Goal: Check status: Check status

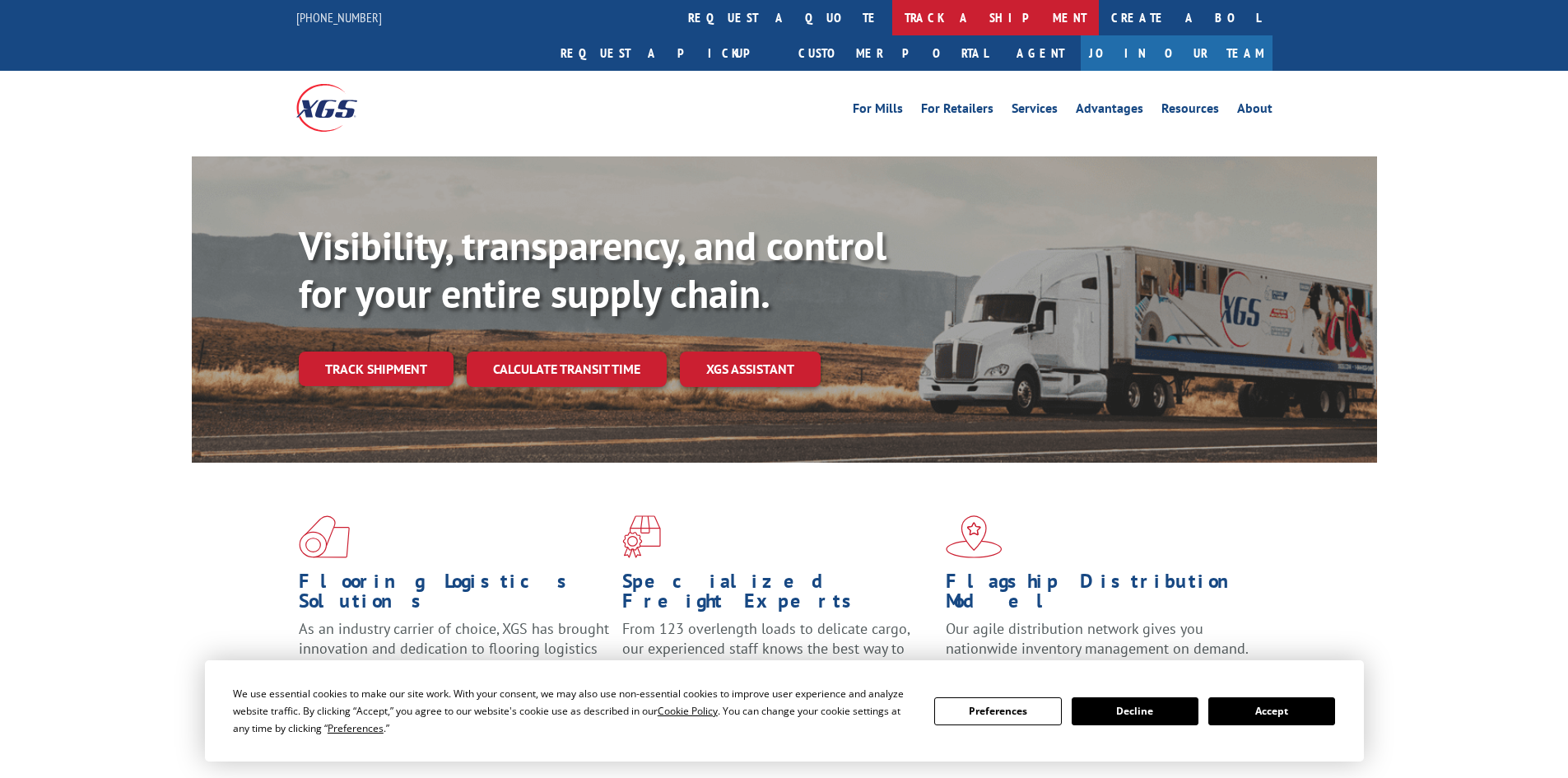
click at [892, 13] on link "track a shipment" at bounding box center [995, 18] width 207 height 36
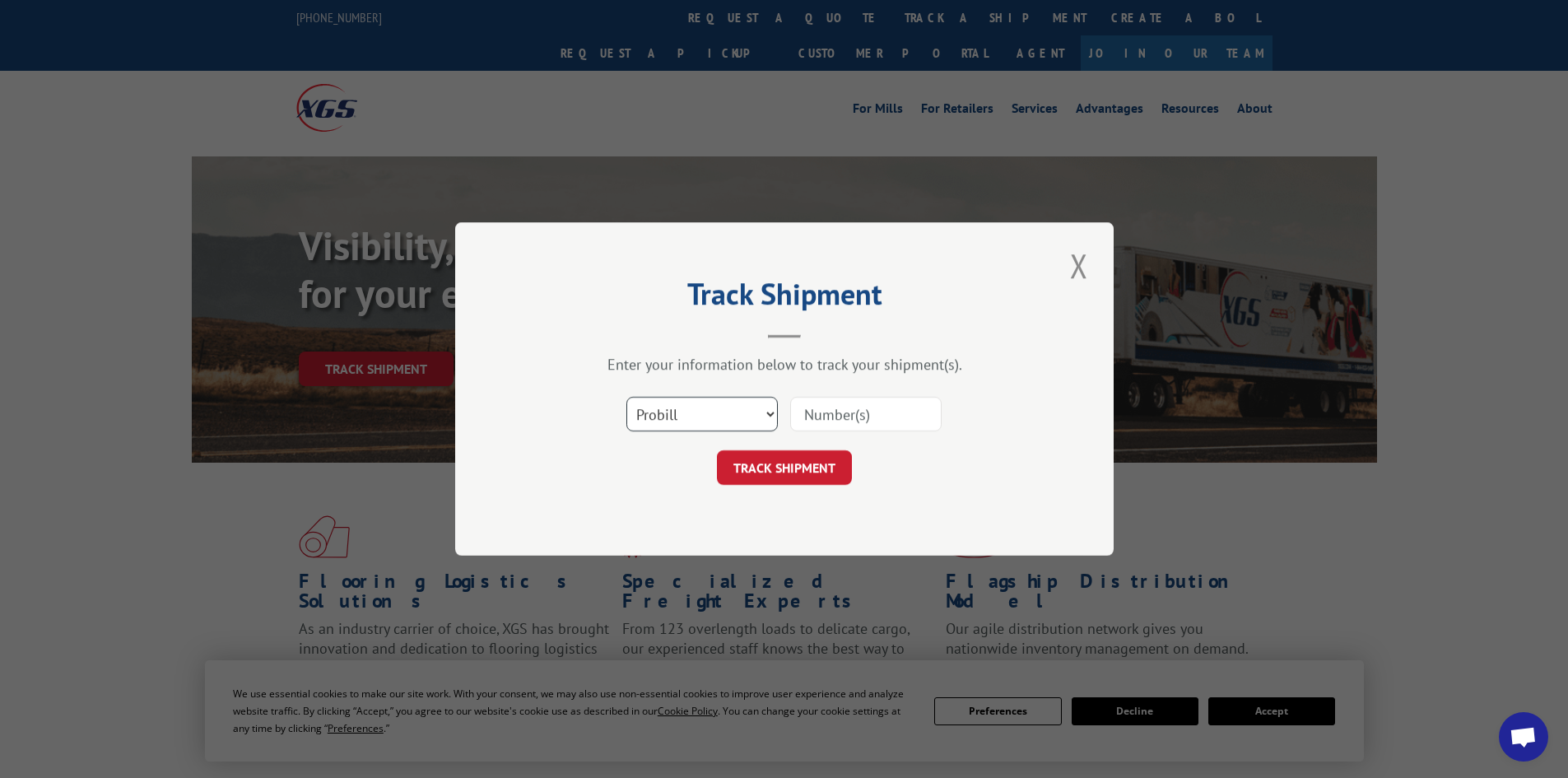
click at [695, 413] on select "Select category... Probill BOL PO" at bounding box center [702, 414] width 152 height 35
select select "bol"
click at [626, 397] on select "Select category... Probill BOL PO" at bounding box center [702, 414] width 152 height 35
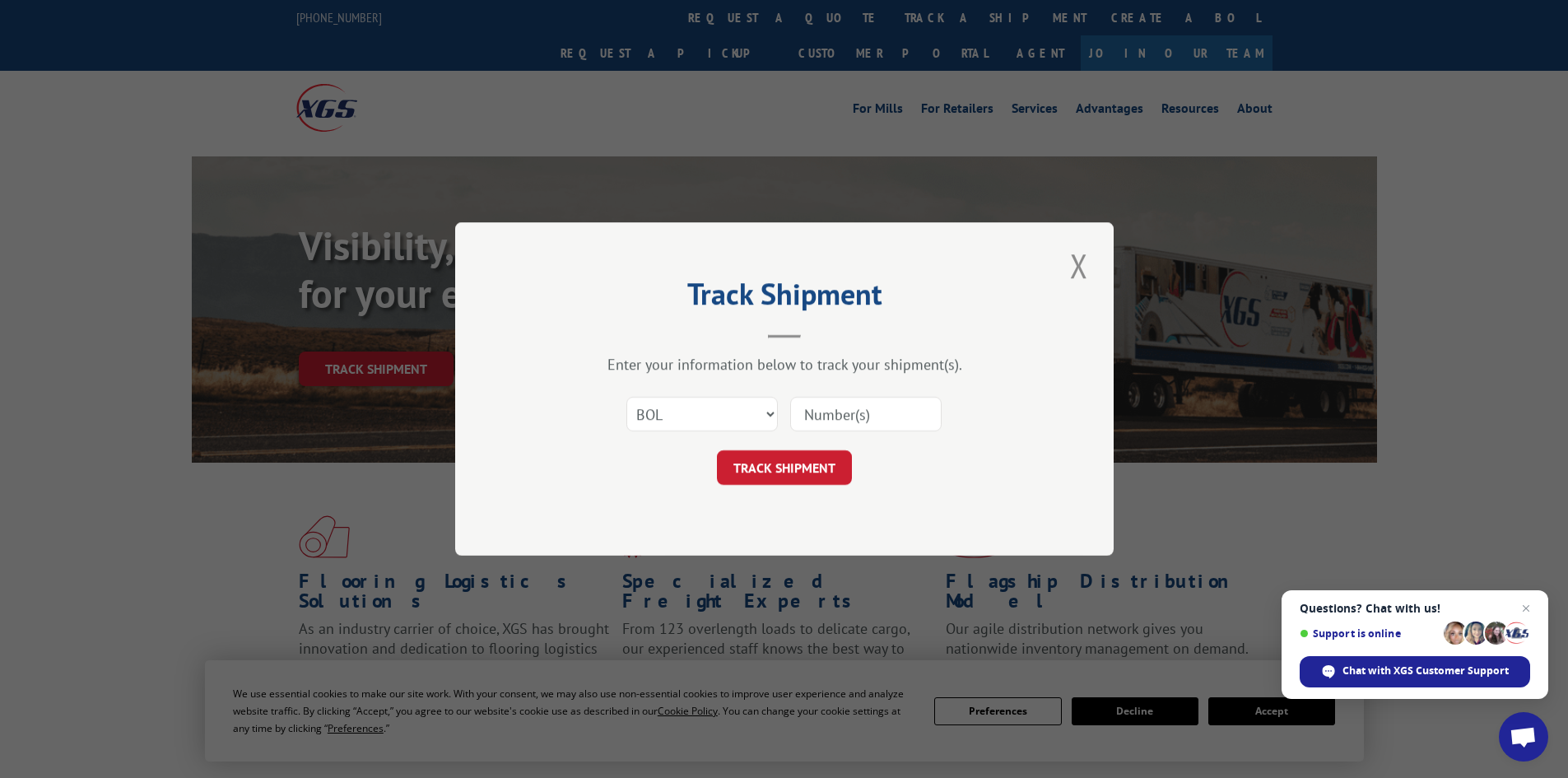
paste input "422800"
type input "422800"
click at [797, 467] on button "TRACK SHIPMENT" at bounding box center [784, 467] width 135 height 35
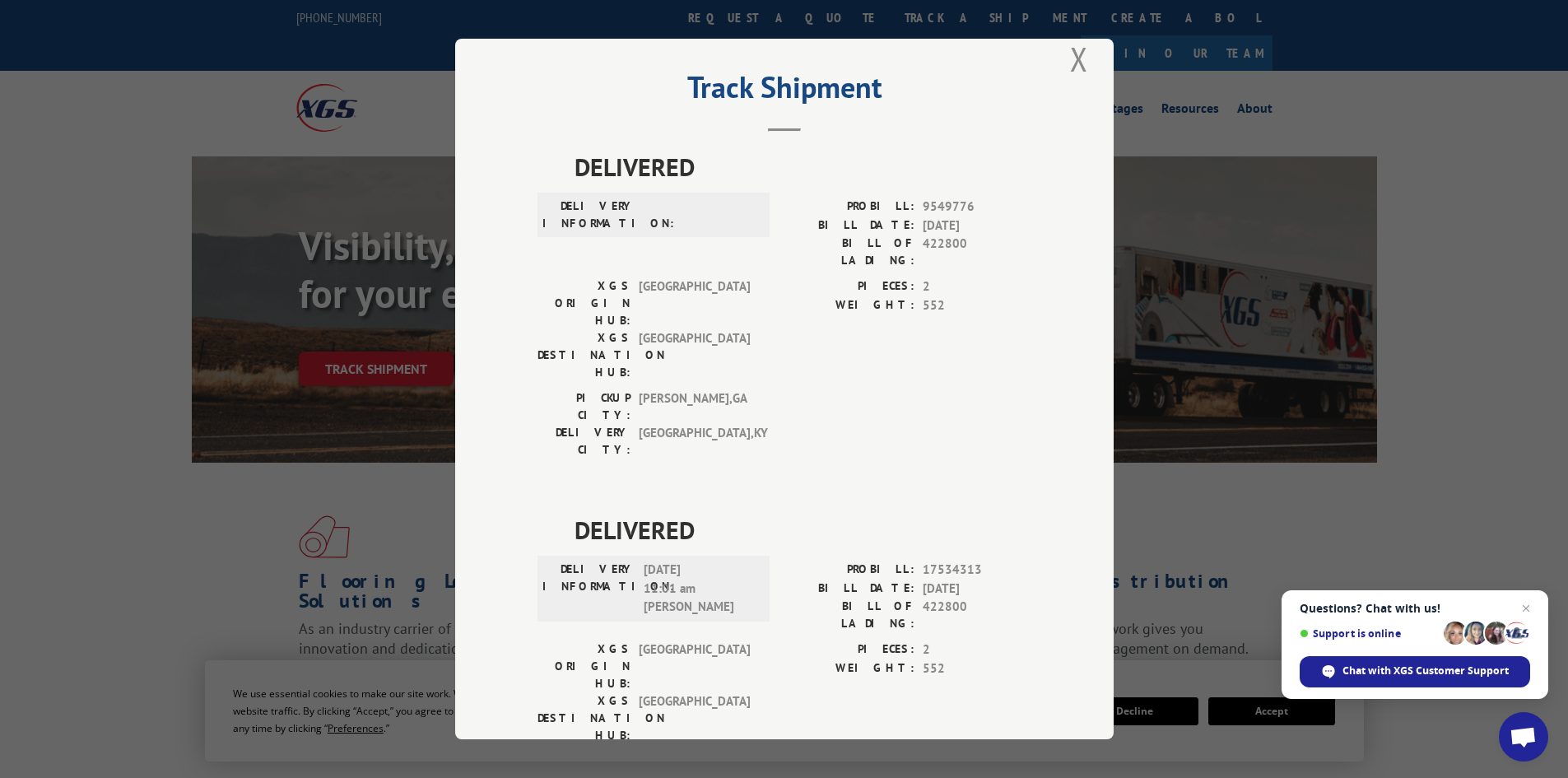
scroll to position [37, 0]
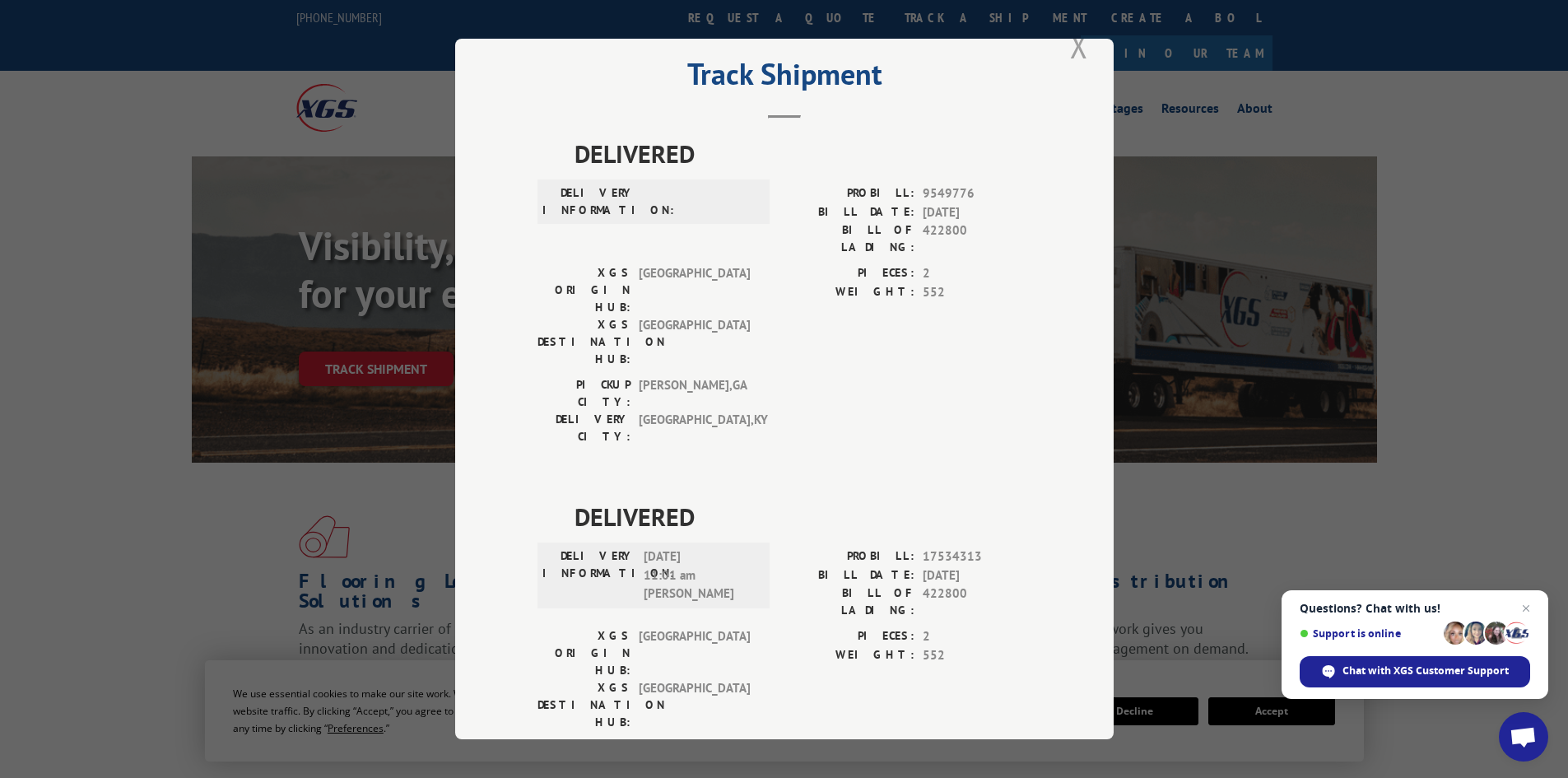
click at [1072, 45] on button "Close modal" at bounding box center [1078, 46] width 28 height 45
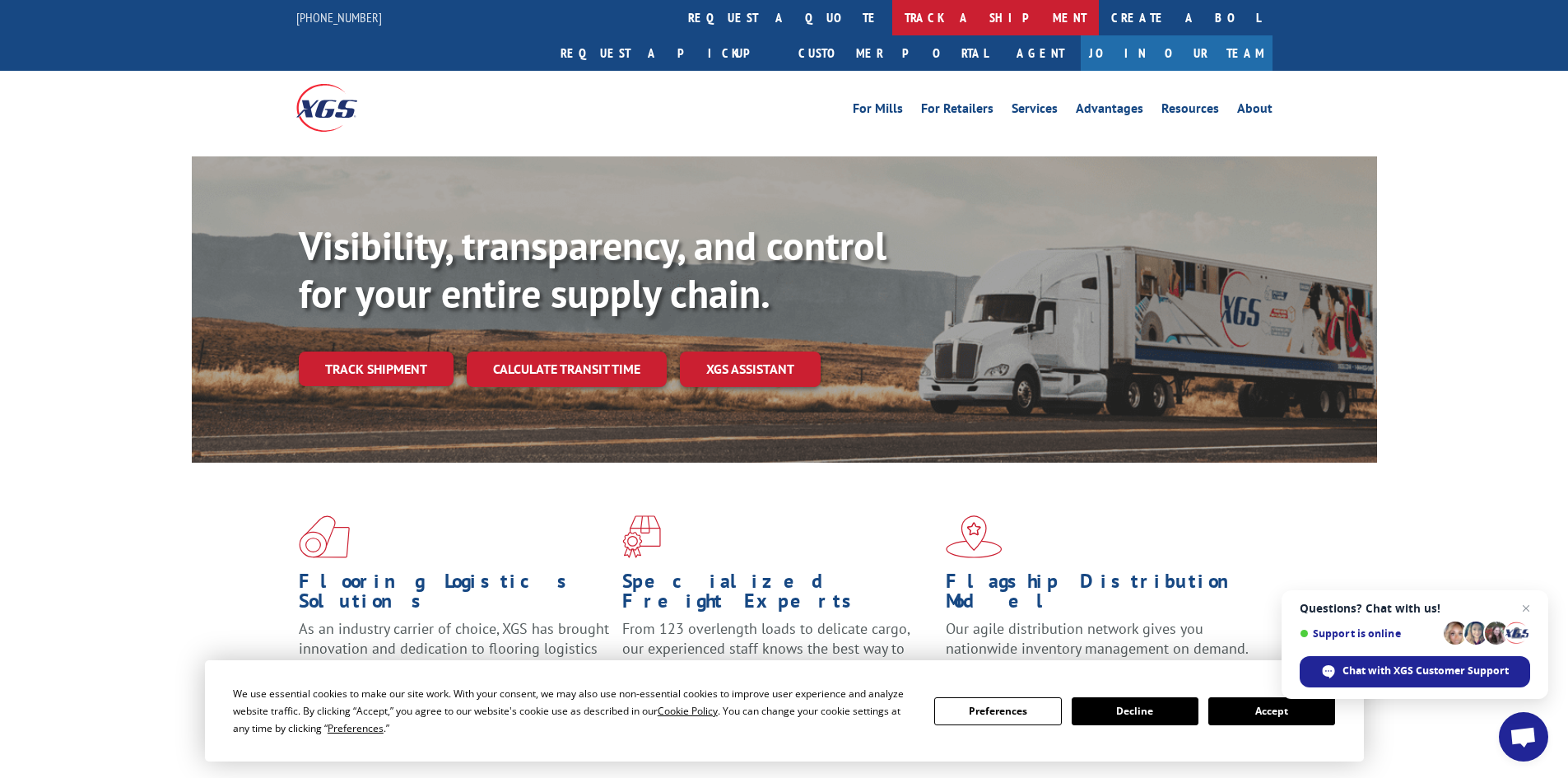
click at [892, 10] on link "track a shipment" at bounding box center [995, 18] width 207 height 36
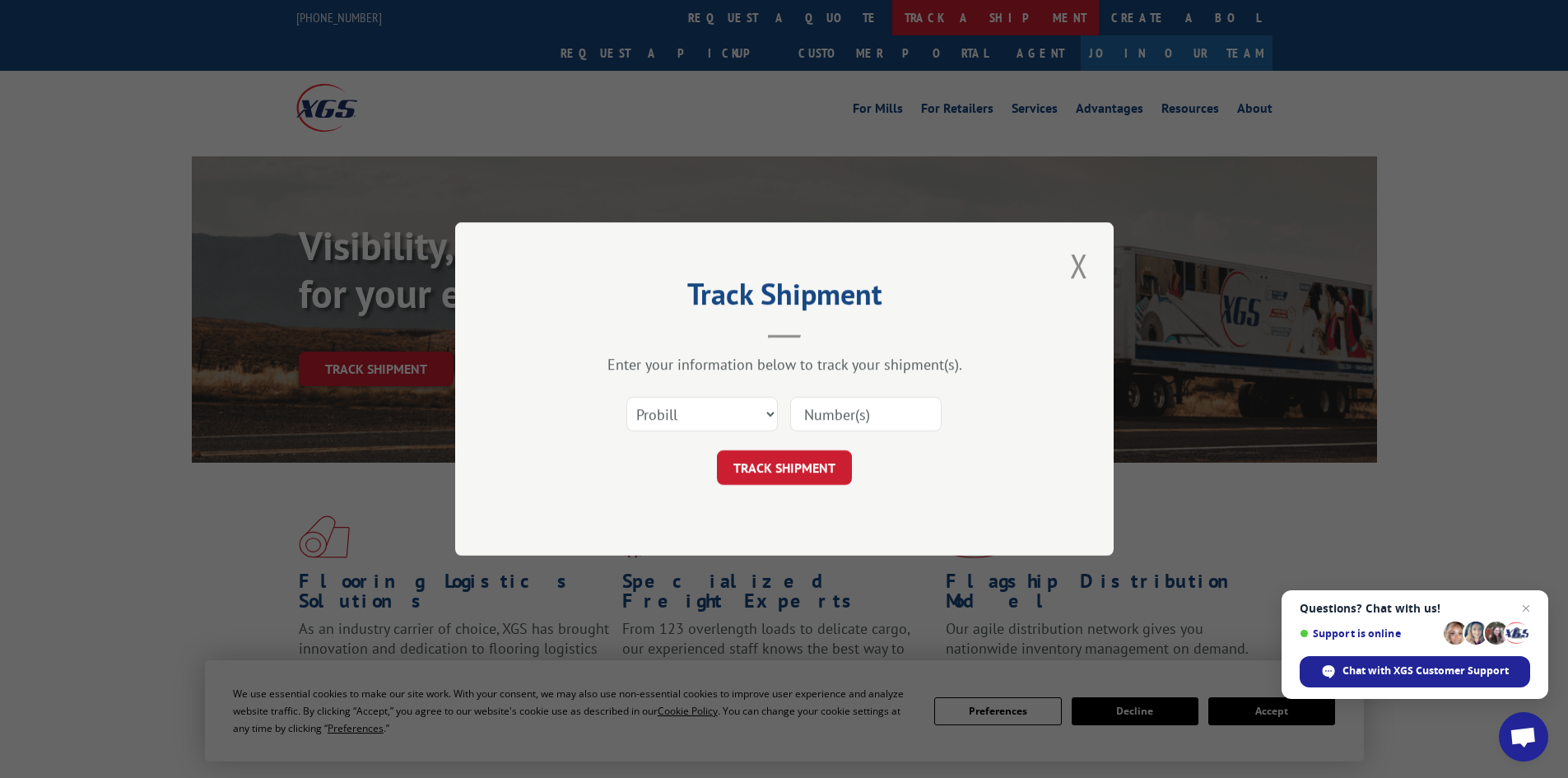
scroll to position [0, 0]
click at [730, 406] on select "Select category... Probill BOL PO" at bounding box center [702, 414] width 152 height 35
click at [626, 397] on select "Select category... Probill BOL PO" at bounding box center [702, 414] width 152 height 35
paste input "5938390"
type input "5938390"
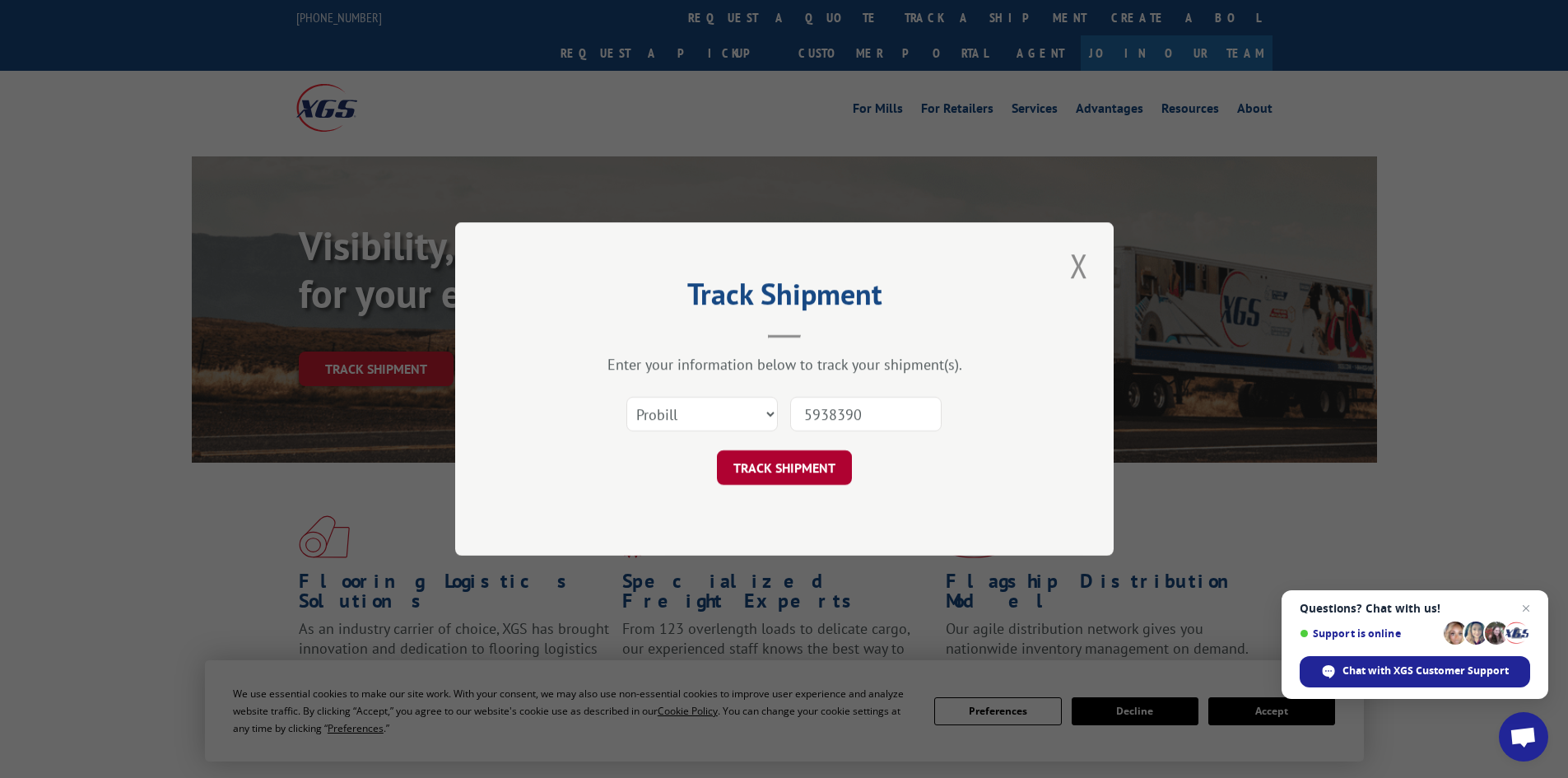
click at [822, 462] on button "TRACK SHIPMENT" at bounding box center [784, 467] width 135 height 35
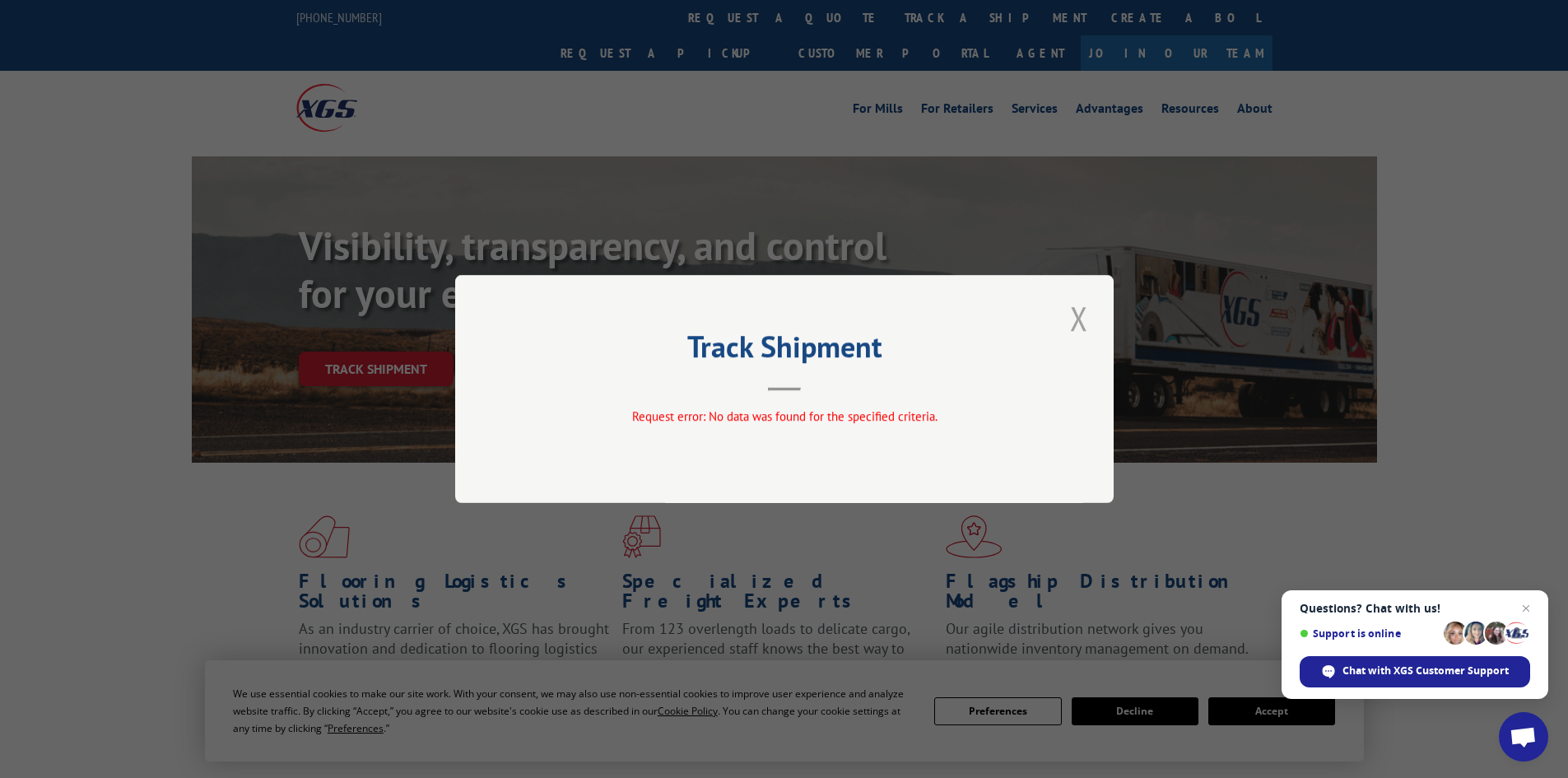
click at [1078, 315] on button "Close modal" at bounding box center [1078, 318] width 28 height 45
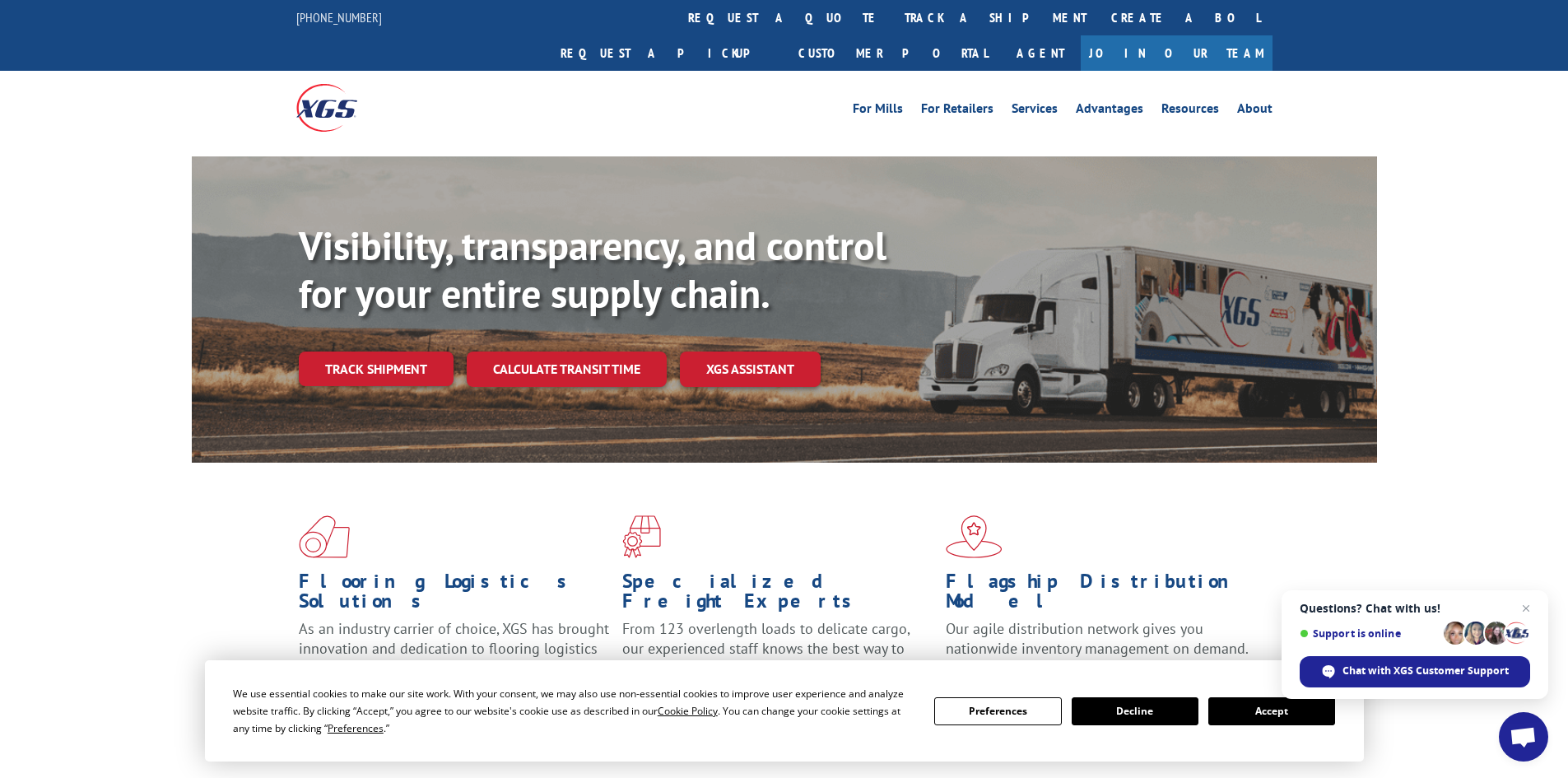
click at [892, 17] on link "track a shipment" at bounding box center [995, 18] width 207 height 36
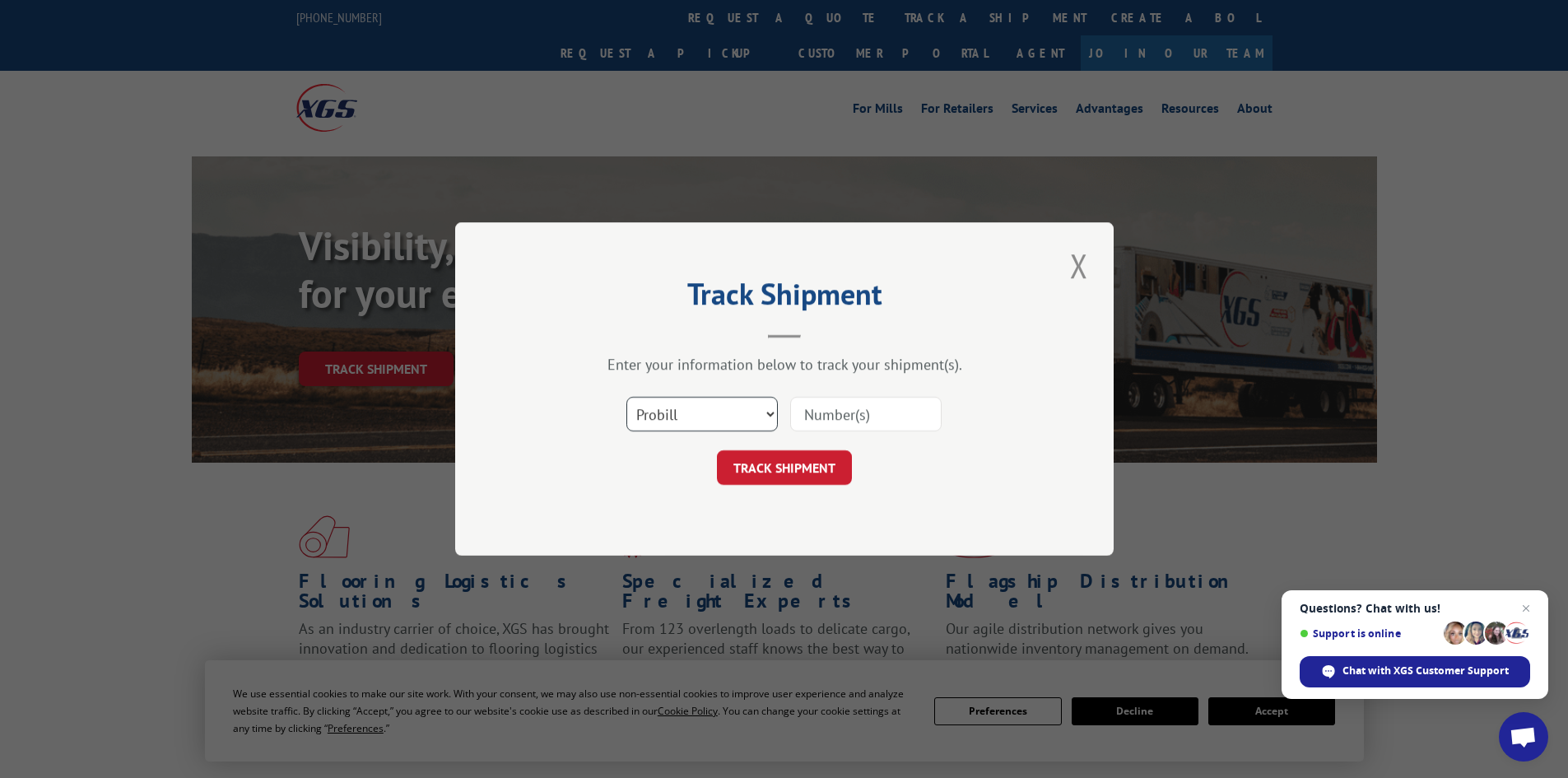
click at [731, 417] on select "Select category... Probill BOL PO" at bounding box center [702, 414] width 152 height 35
select select "bol"
click at [626, 397] on select "Select category... Probill BOL PO" at bounding box center [702, 414] width 152 height 35
paste input "5938390"
type input "5938390"
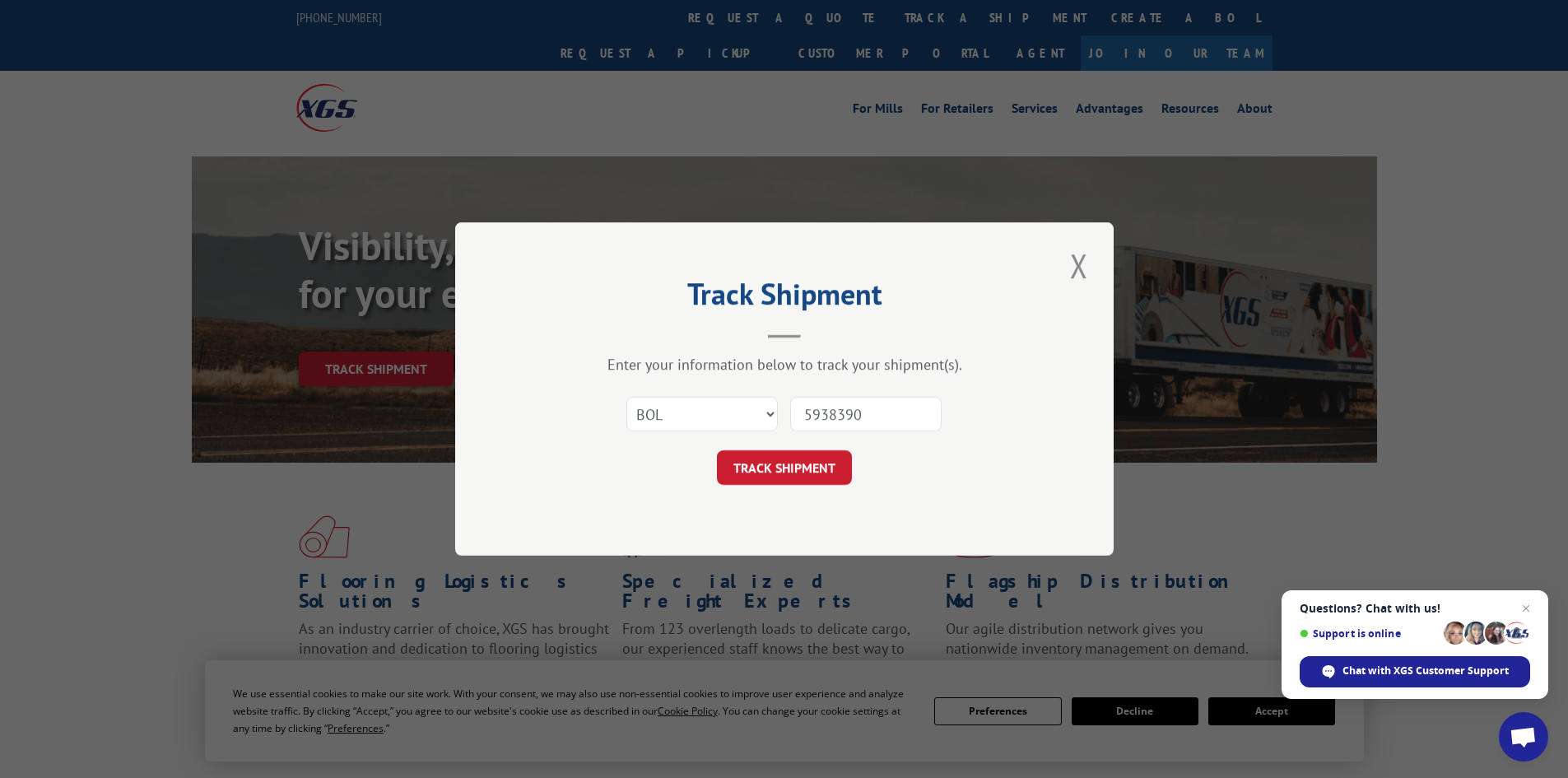
click at [785, 466] on button "TRACK SHIPMENT" at bounding box center [784, 467] width 135 height 35
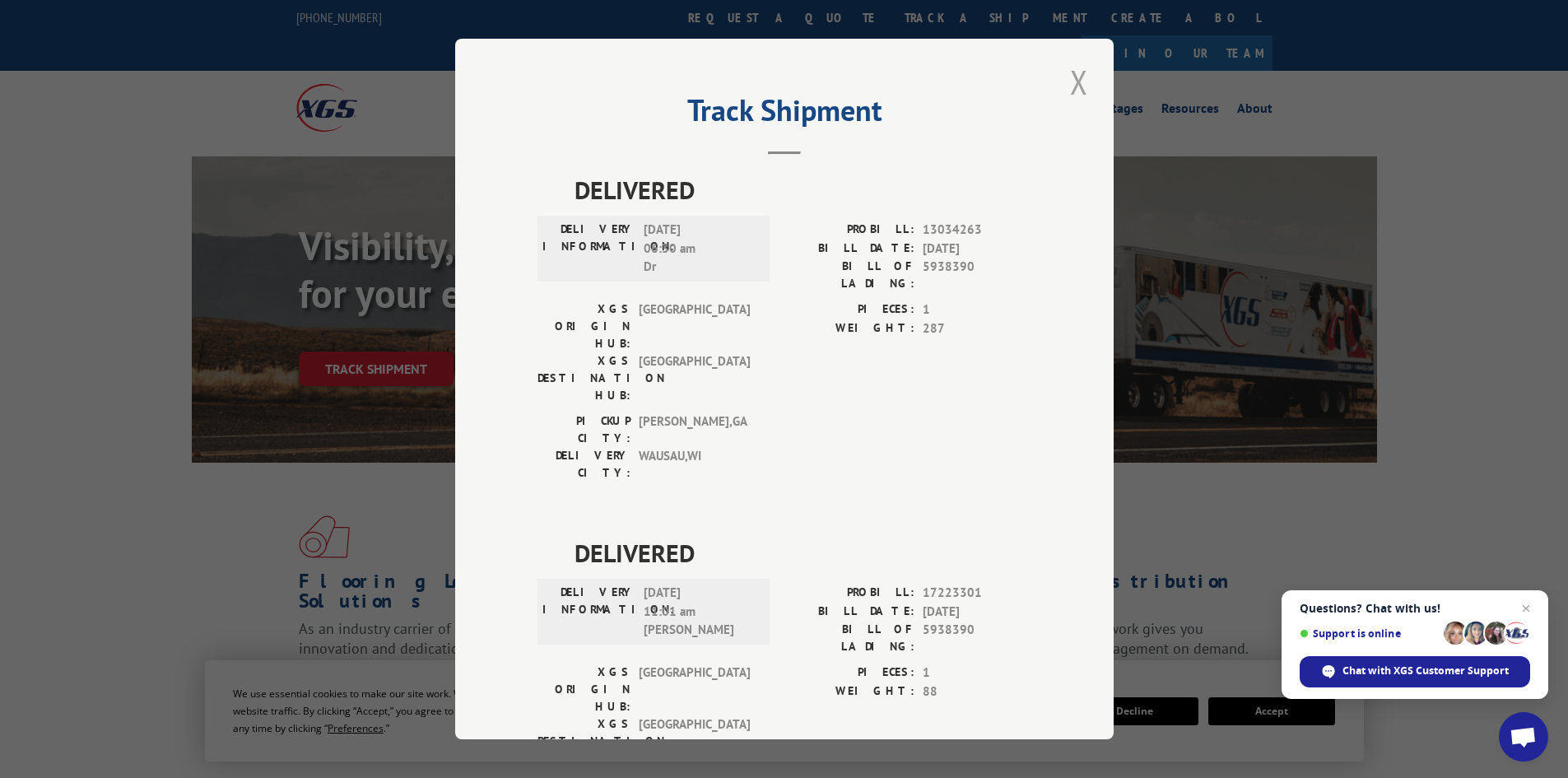
click at [1075, 80] on button "Close modal" at bounding box center [1078, 81] width 28 height 45
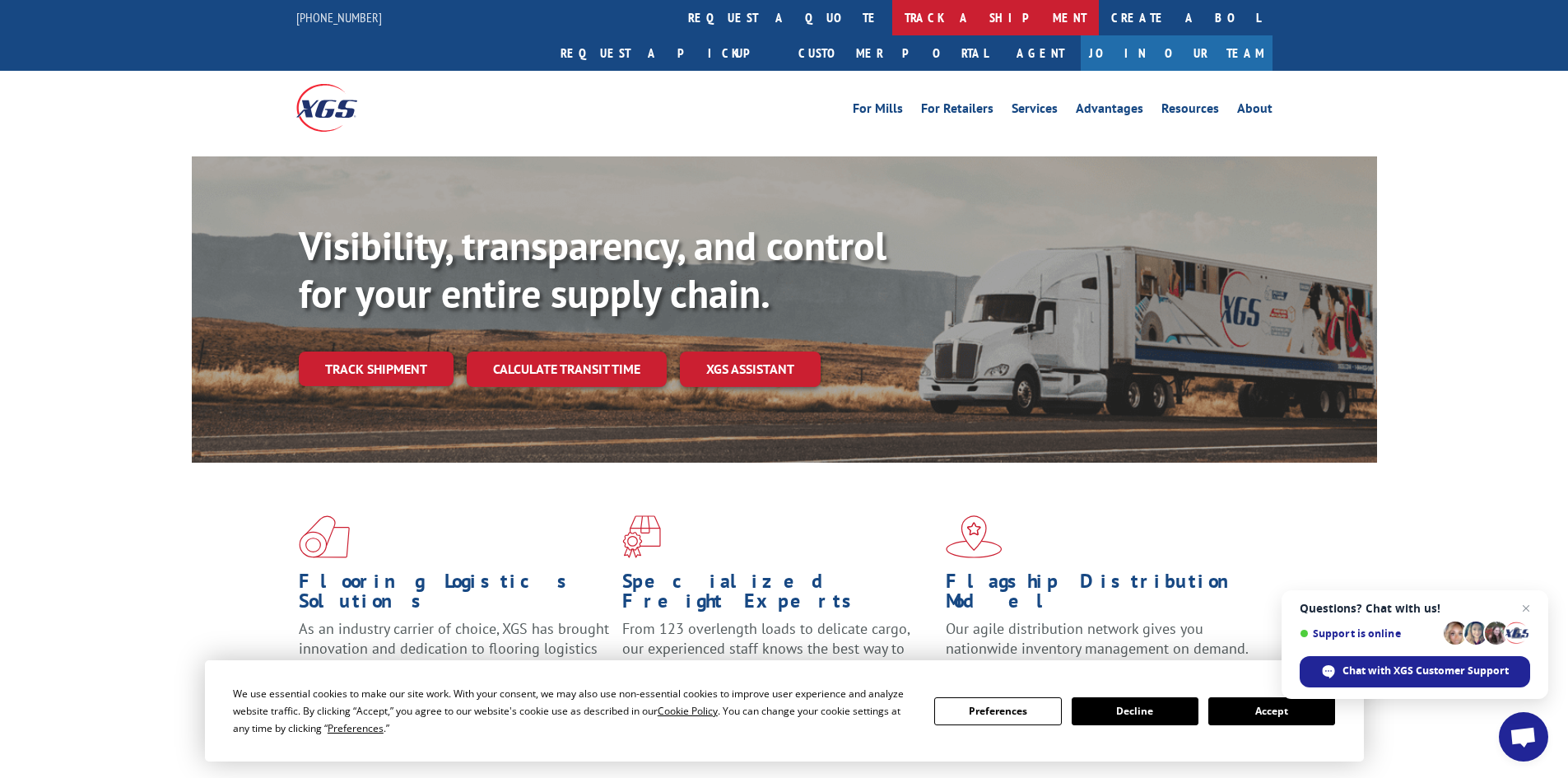
click at [892, 20] on link "track a shipment" at bounding box center [995, 18] width 207 height 36
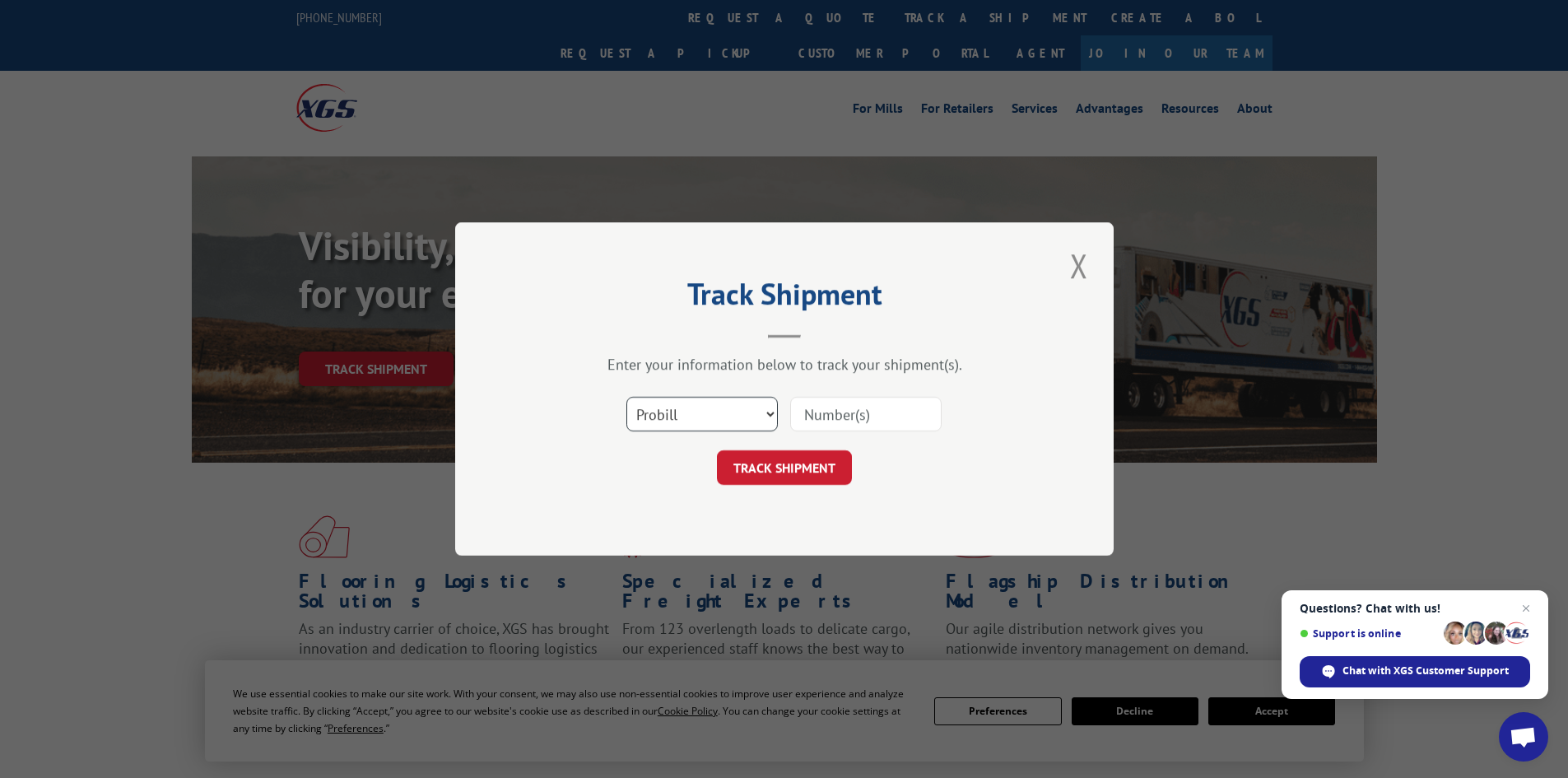
click at [664, 404] on select "Select category... Probill BOL PO" at bounding box center [702, 414] width 152 height 35
select select "bol"
click at [626, 397] on select "Select category... Probill BOL PO" at bounding box center [702, 414] width 152 height 35
paste input "5942471"
type input "5942471"
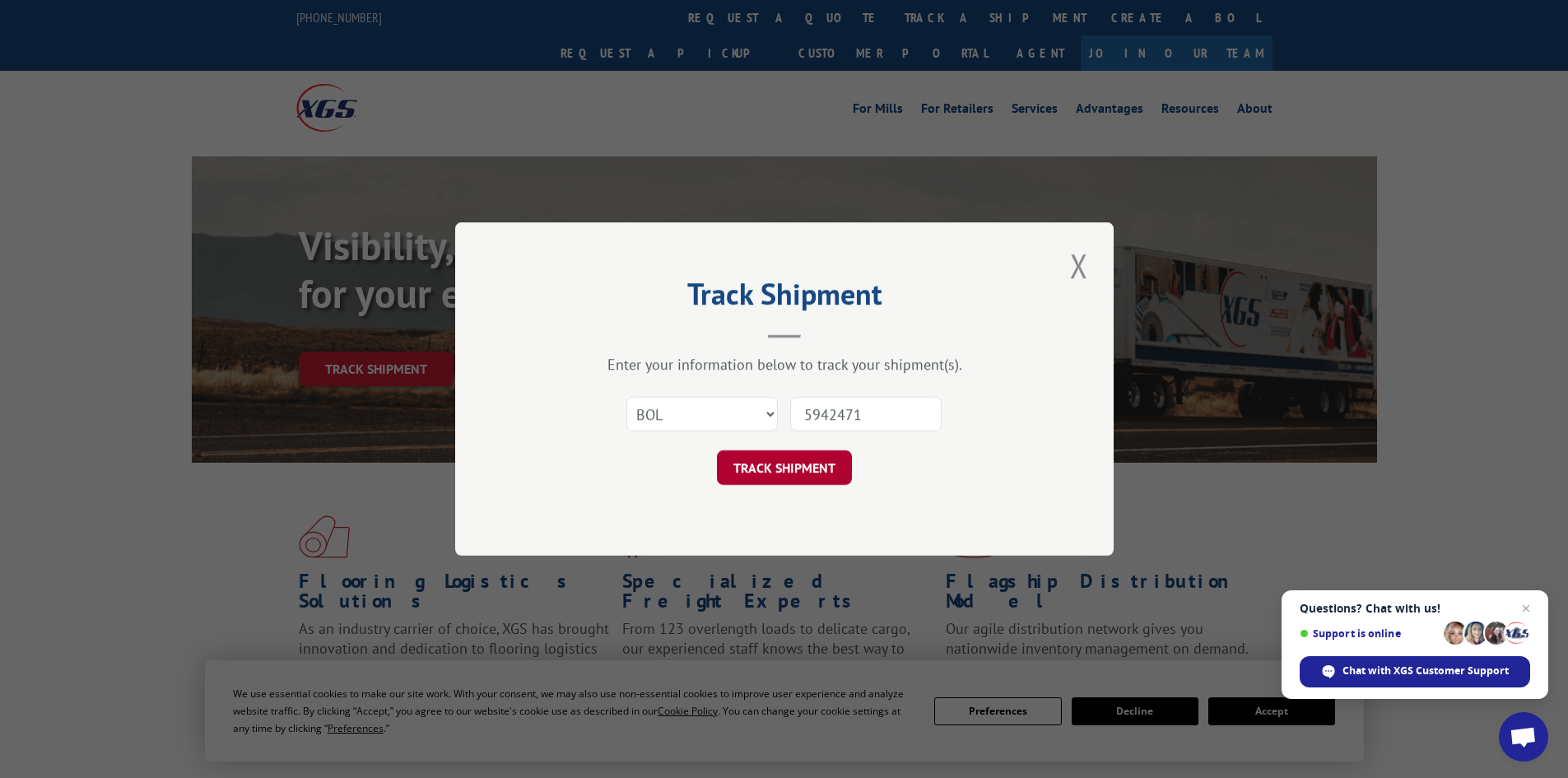
click at [766, 472] on button "TRACK SHIPMENT" at bounding box center [784, 467] width 135 height 35
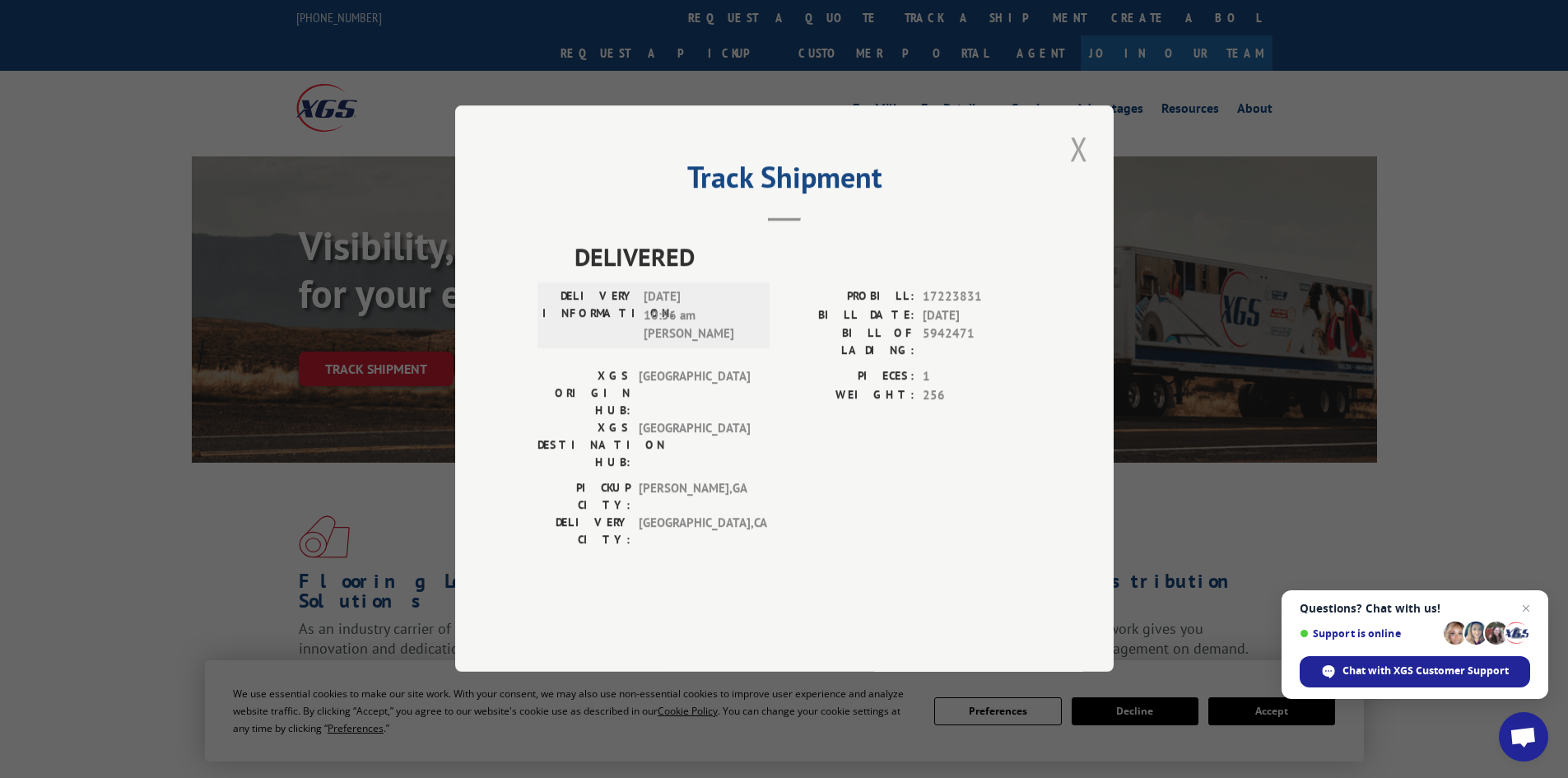
click at [1084, 171] on button "Close modal" at bounding box center [1078, 148] width 28 height 45
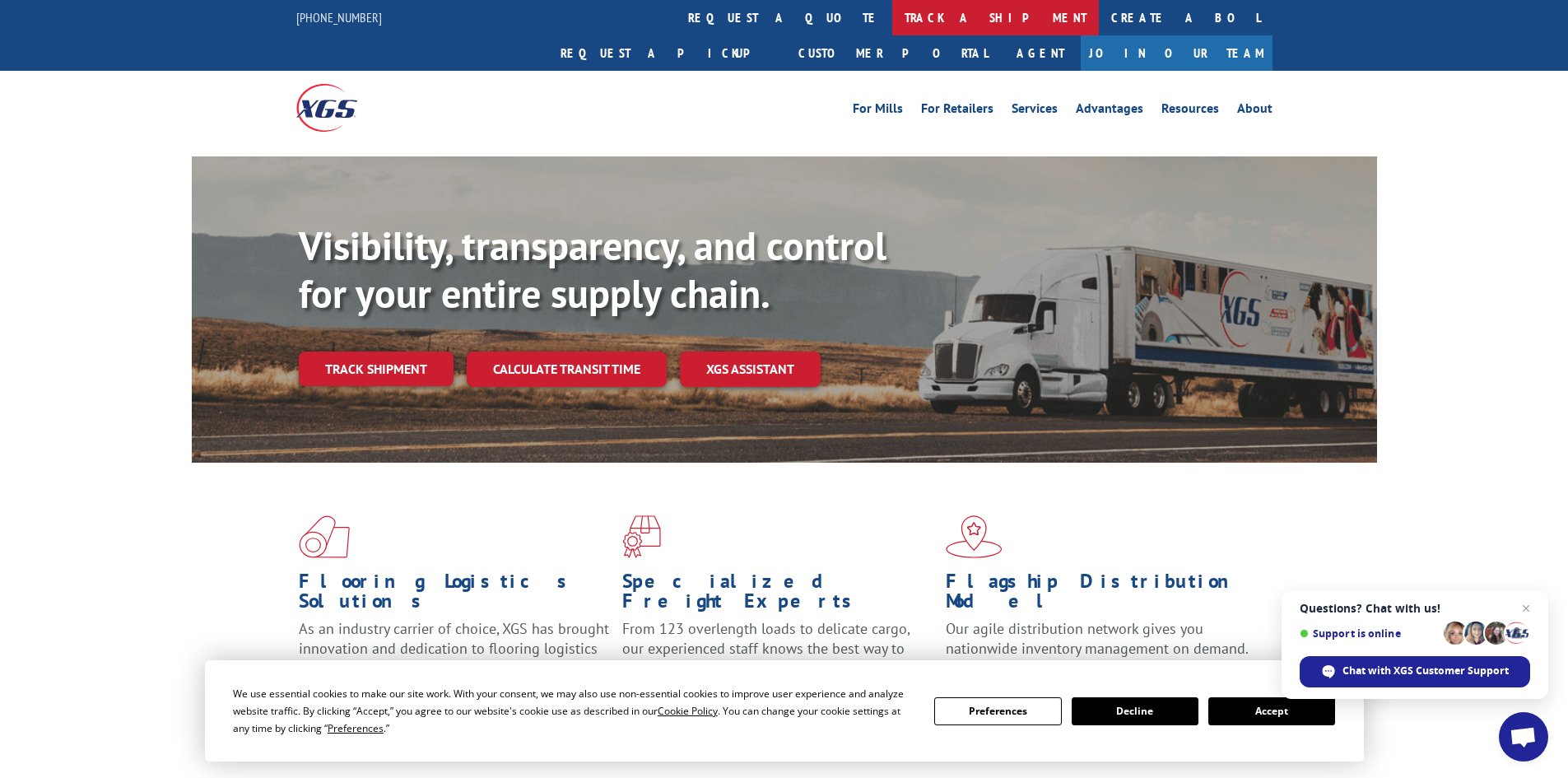
click at [892, 12] on link "track a shipment" at bounding box center [995, 18] width 207 height 36
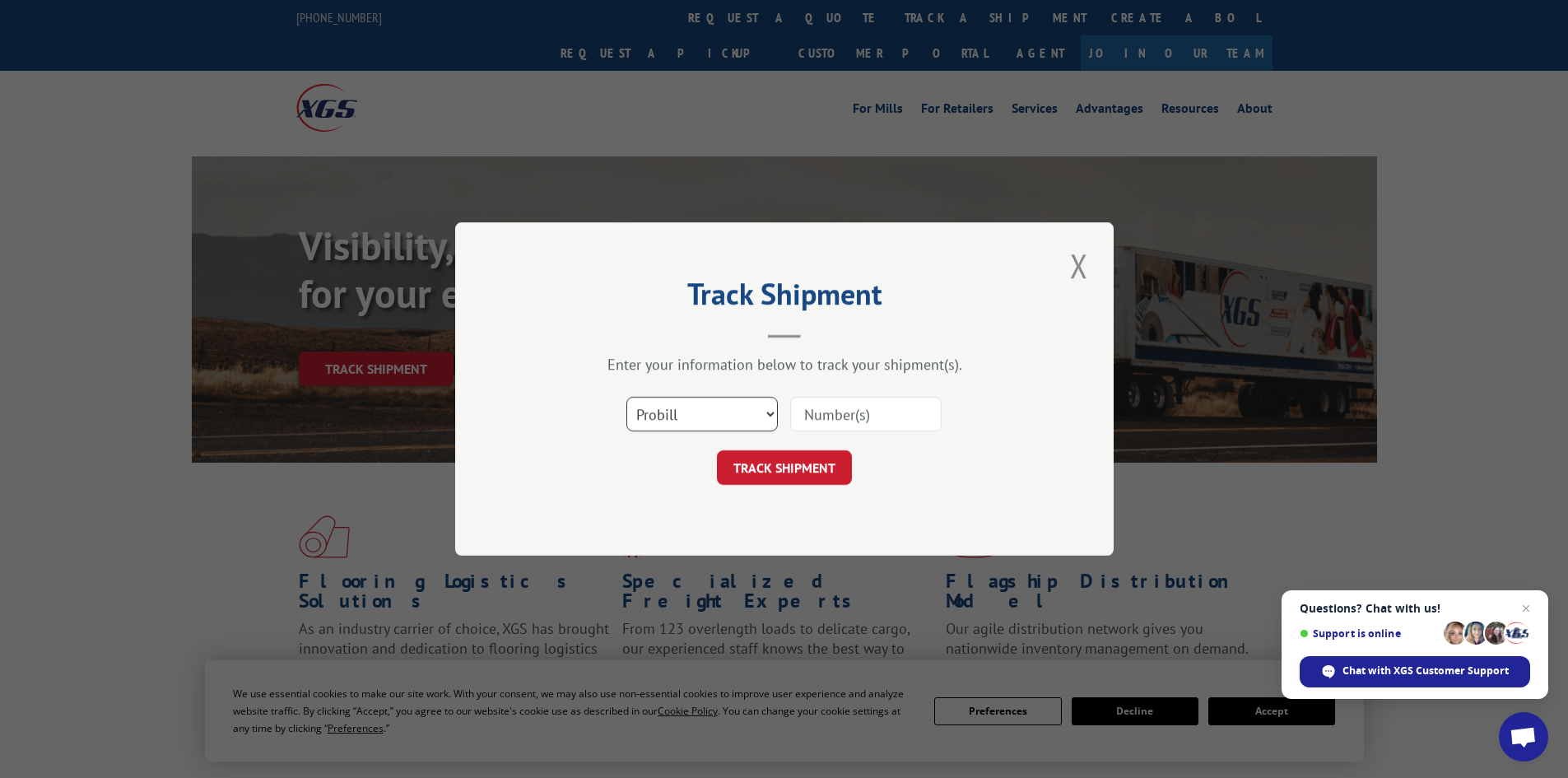
click at [735, 417] on select "Select category... Probill BOL PO" at bounding box center [702, 414] width 152 height 35
select select "bol"
click at [626, 397] on select "Select category... Probill BOL PO" at bounding box center [702, 414] width 152 height 35
paste input "4833401"
type input "4833401"
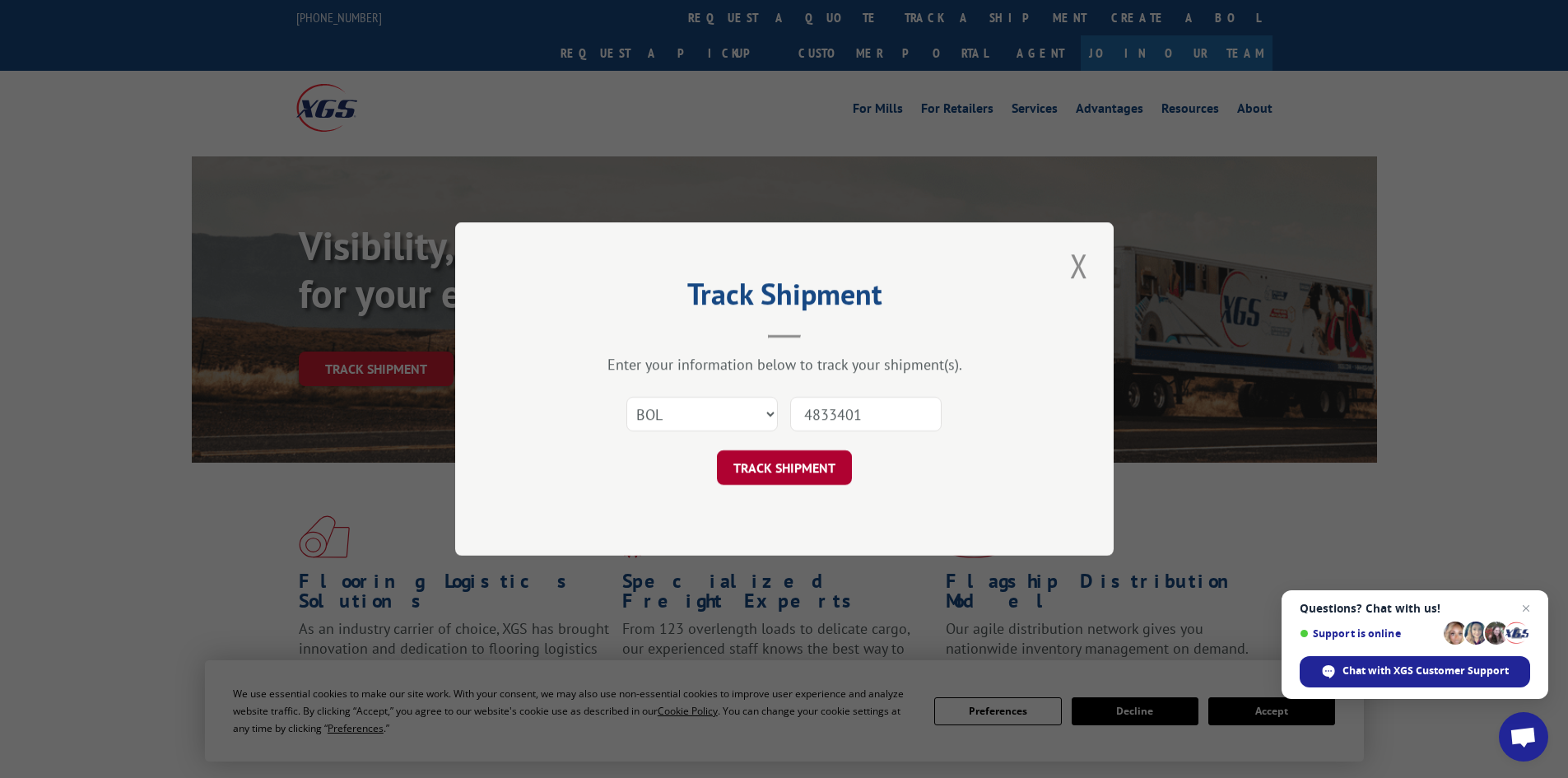
click at [828, 475] on button "TRACK SHIPMENT" at bounding box center [784, 467] width 135 height 35
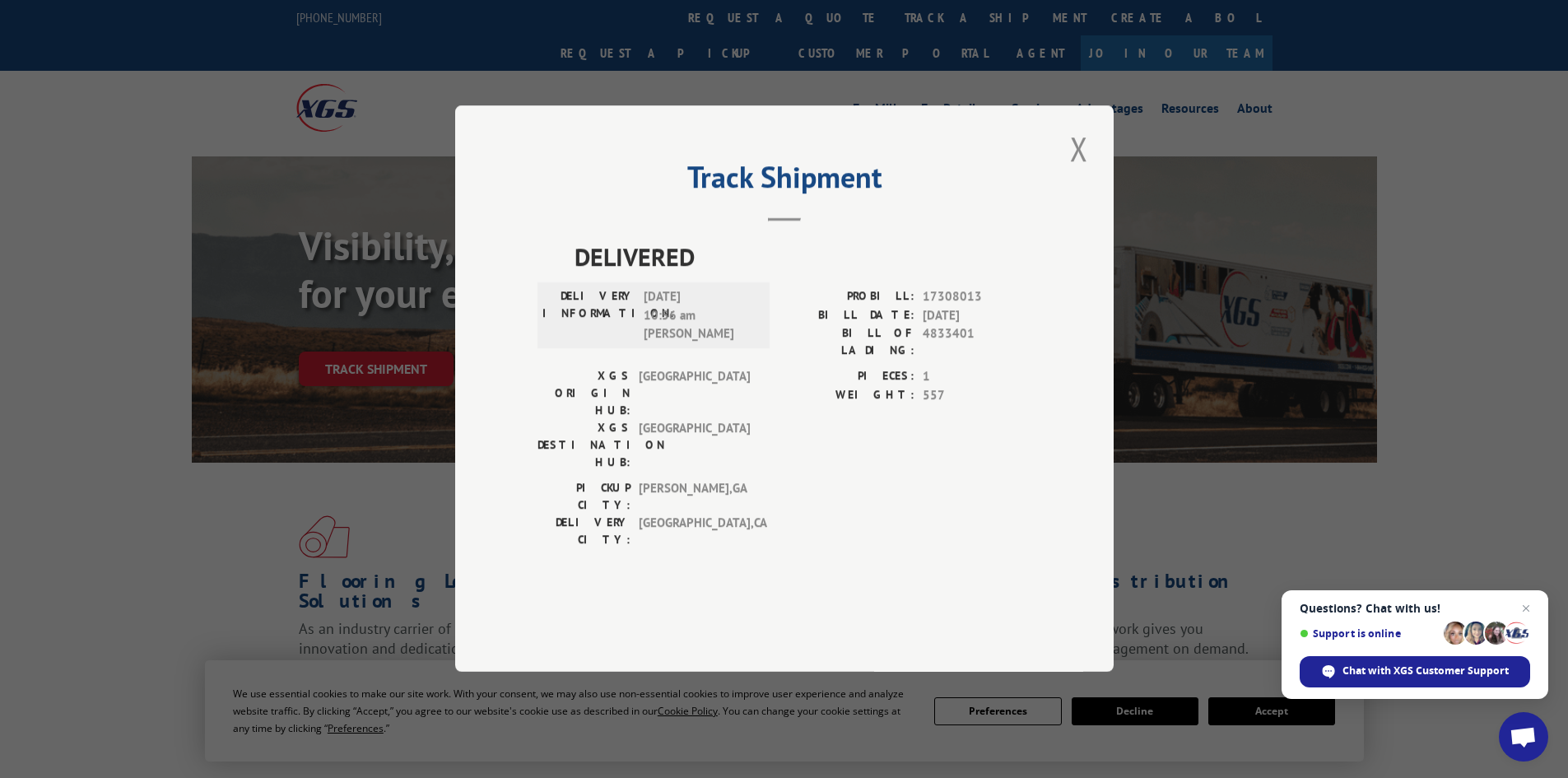
drag, startPoint x: 1078, startPoint y: 194, endPoint x: 1064, endPoint y: 182, distance: 18.4
click at [1077, 171] on button "Close modal" at bounding box center [1078, 148] width 28 height 45
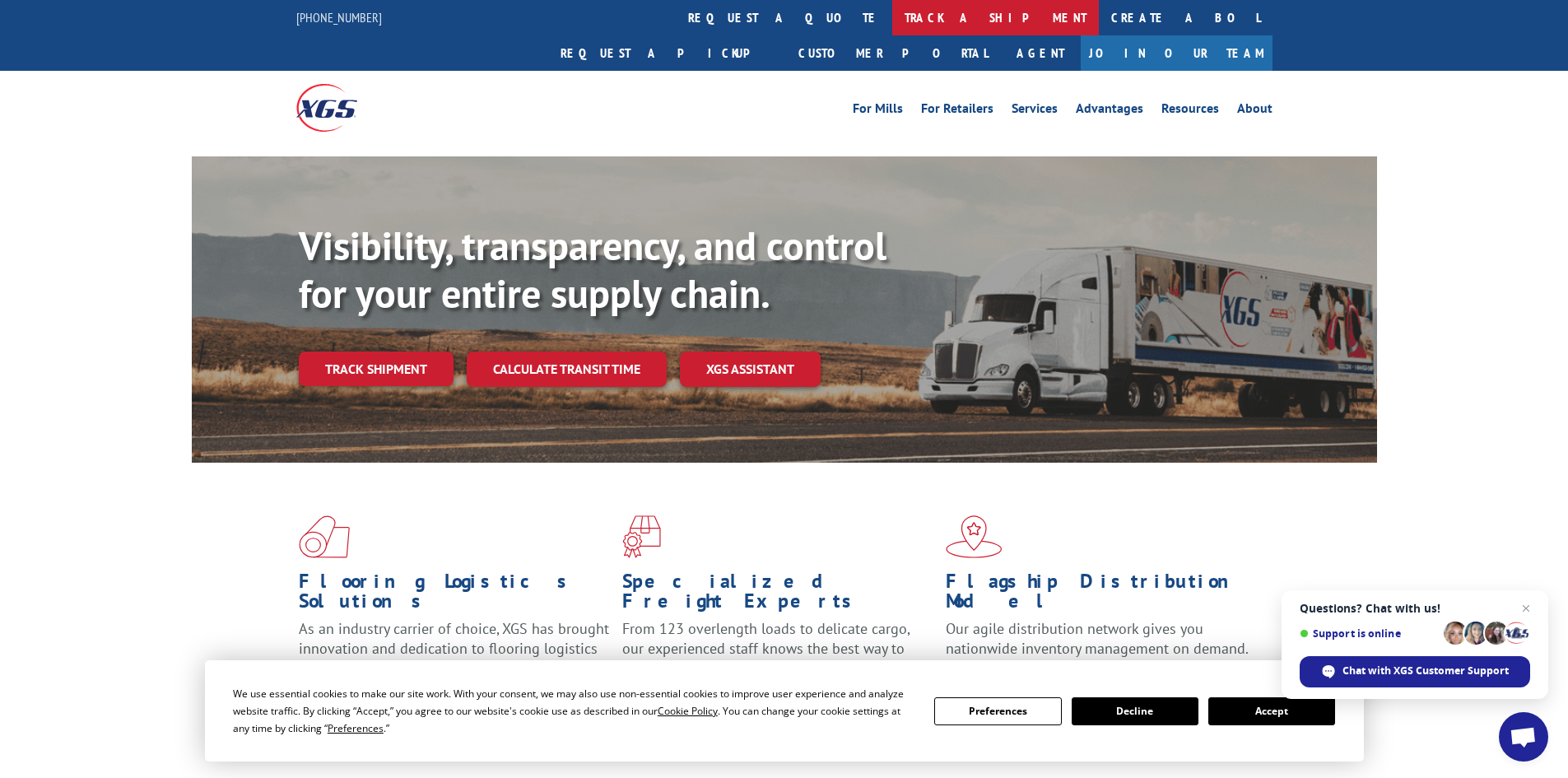
click at [892, 15] on link "track a shipment" at bounding box center [995, 18] width 207 height 36
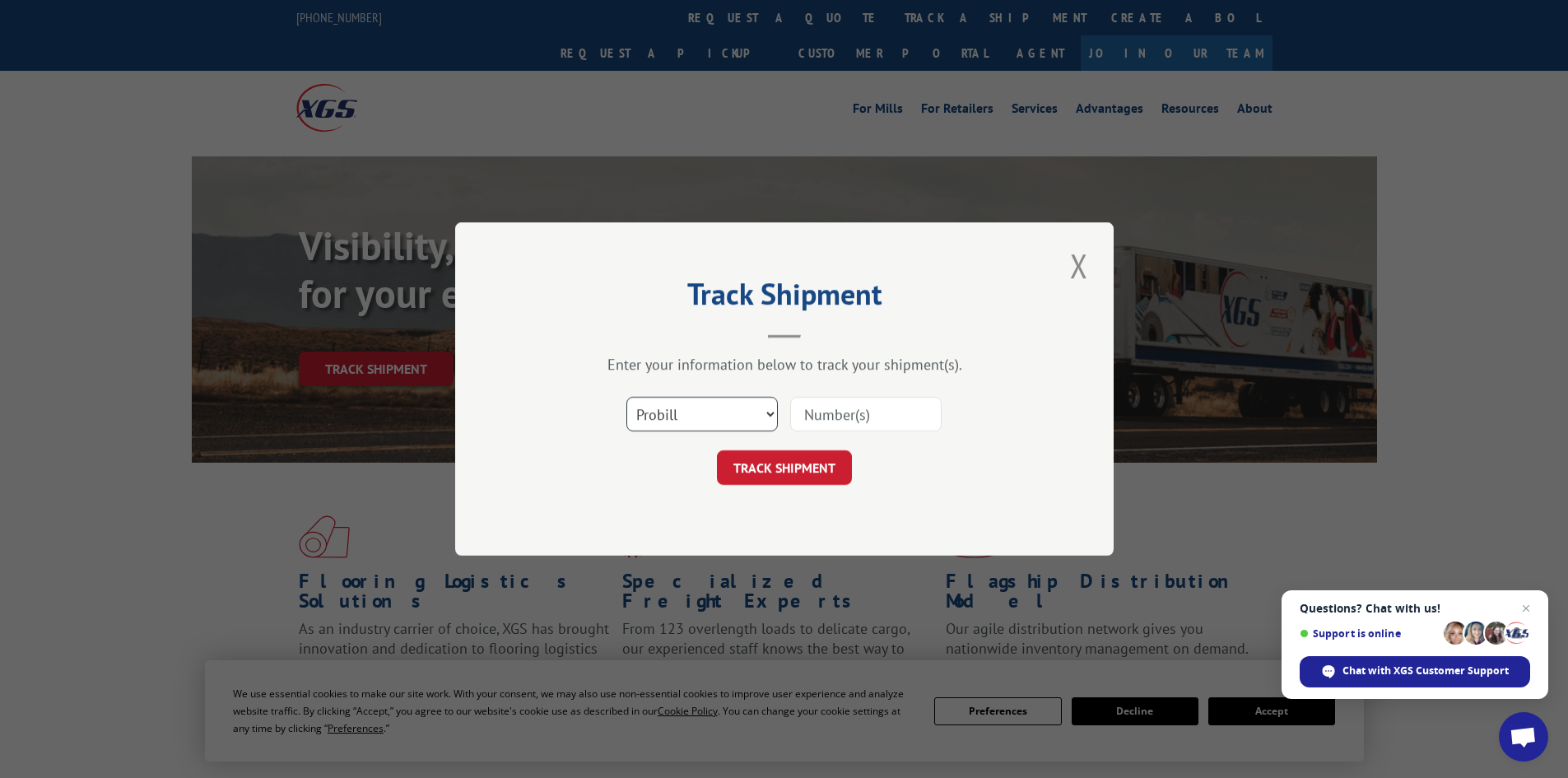
click at [698, 419] on select "Select category... Probill BOL PO" at bounding box center [702, 414] width 152 height 35
select select "bol"
click at [626, 397] on select "Select category... Probill BOL PO" at bounding box center [702, 414] width 152 height 35
paste input "4826168"
type input "4826168"
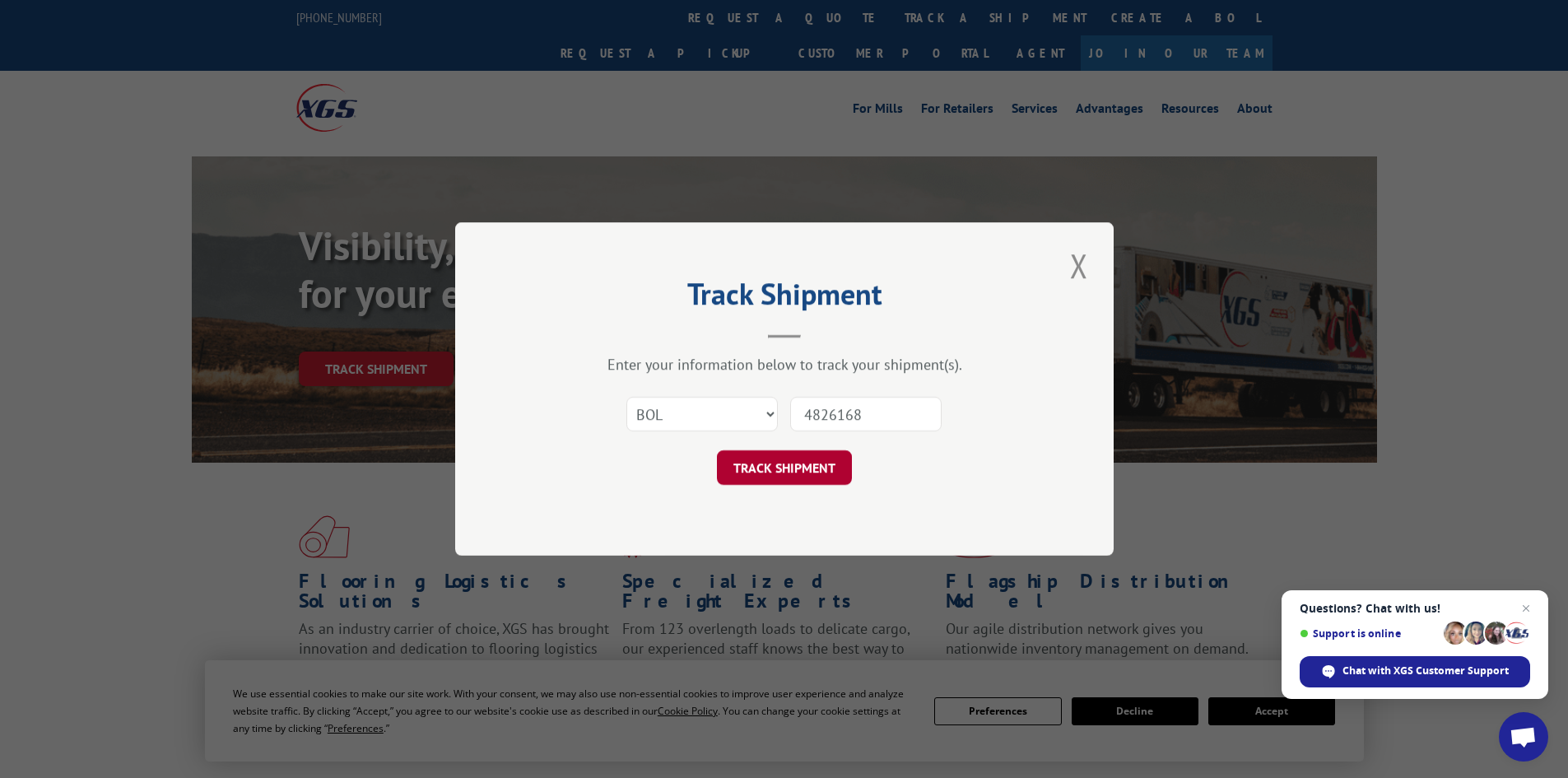
click at [813, 470] on button "TRACK SHIPMENT" at bounding box center [784, 467] width 135 height 35
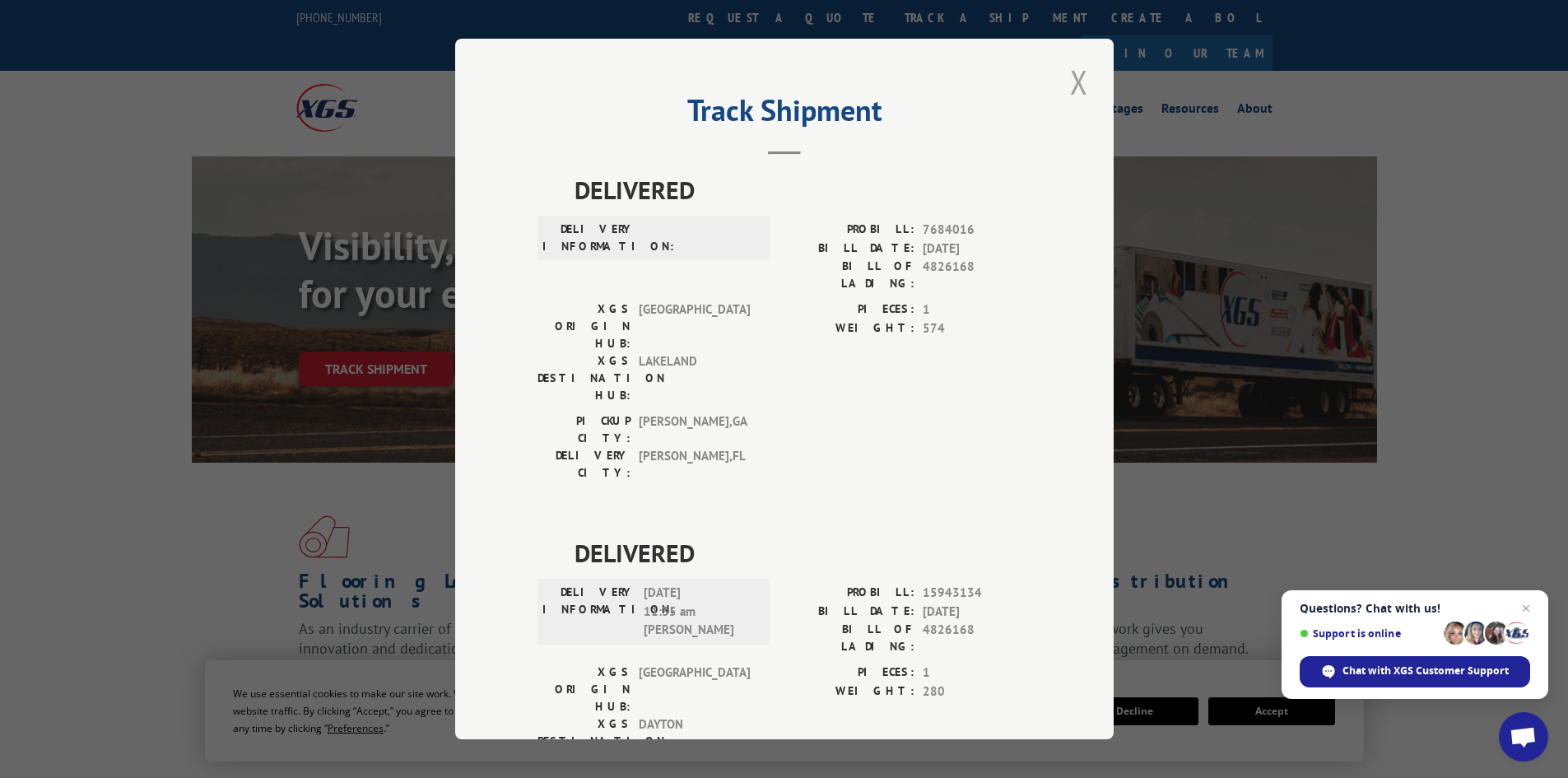
click at [1075, 85] on button "Close modal" at bounding box center [1078, 81] width 28 height 45
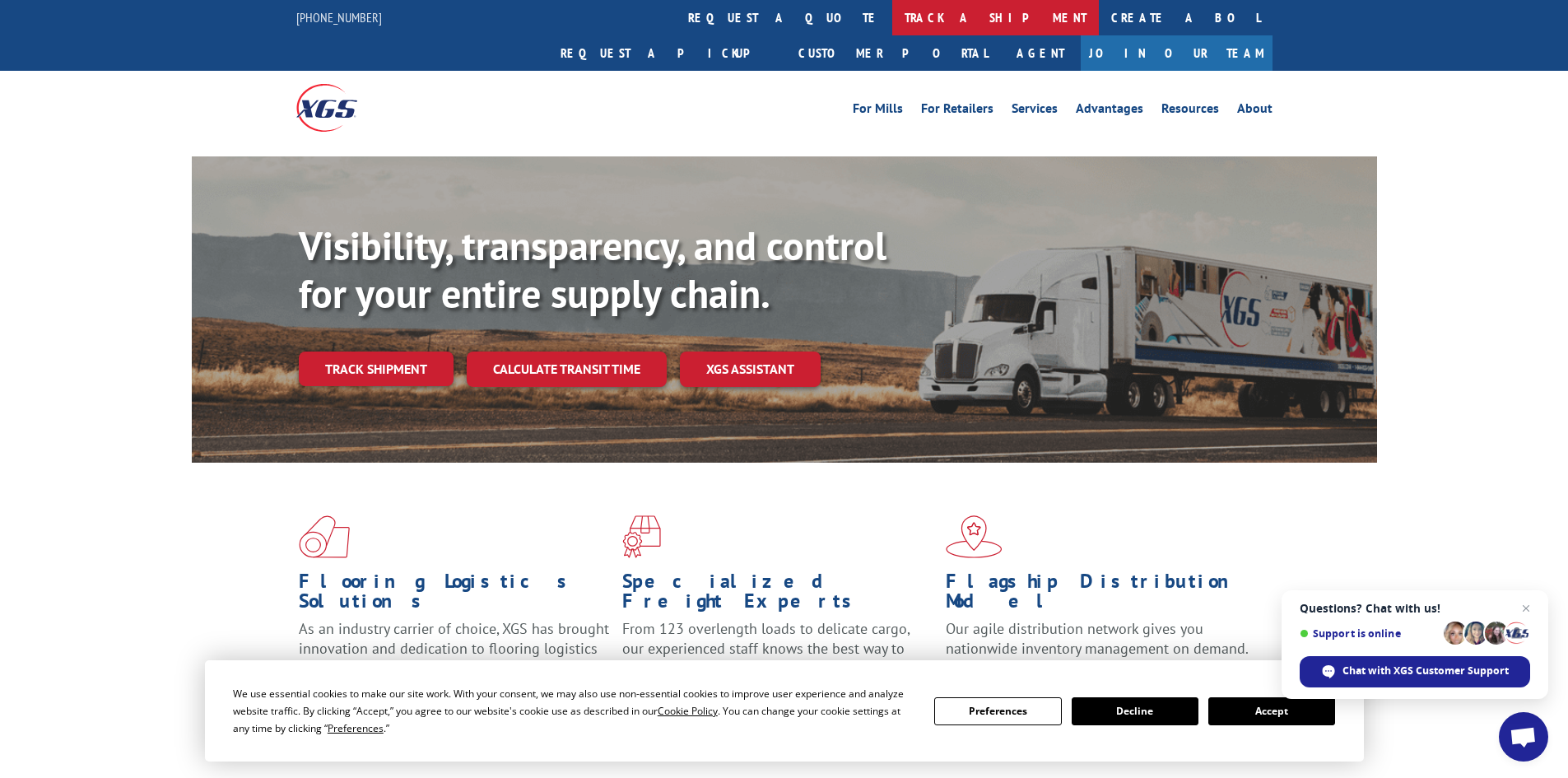
click at [892, 14] on link "track a shipment" at bounding box center [995, 18] width 207 height 36
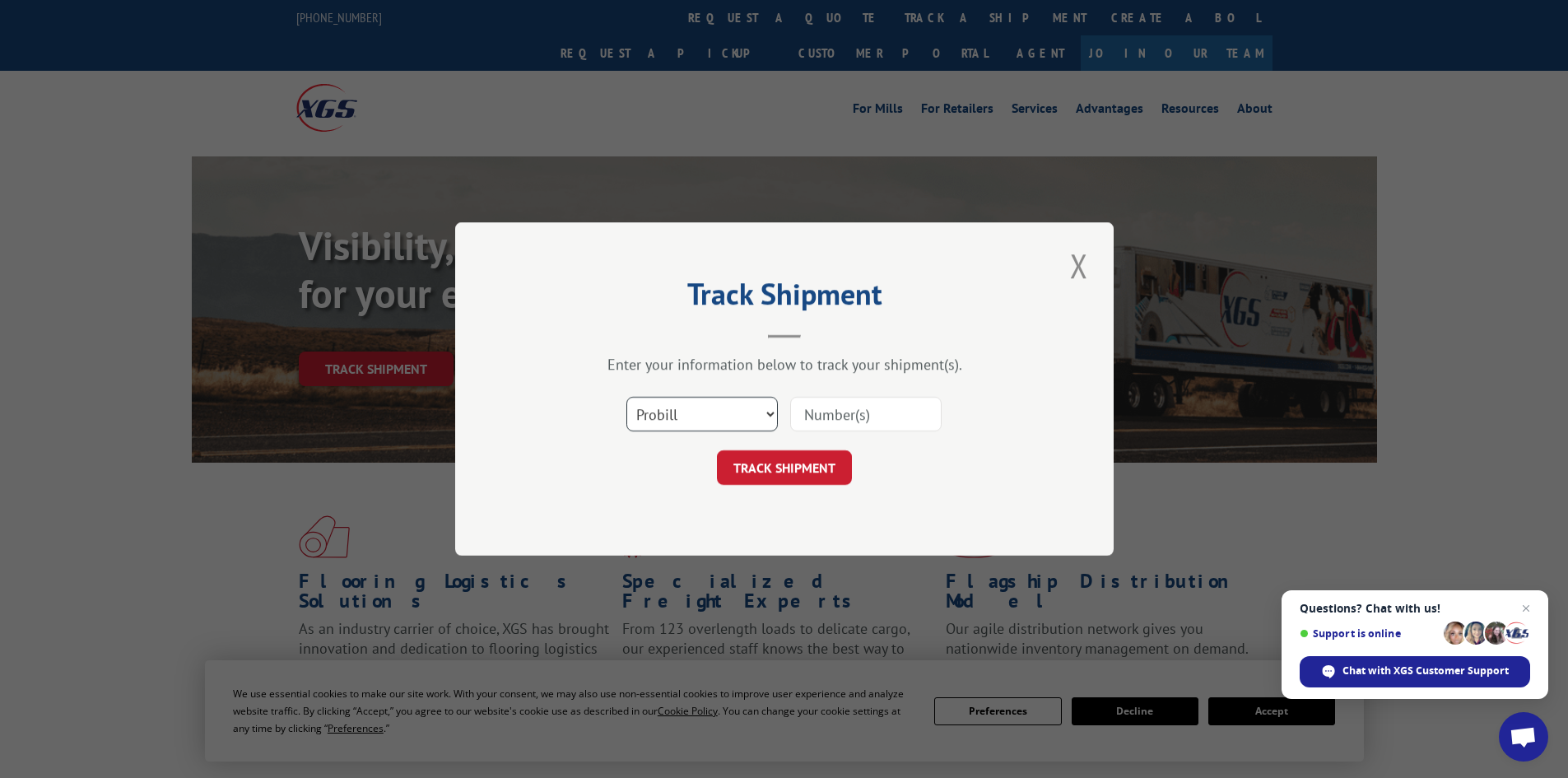
click at [689, 420] on select "Select category... Probill BOL PO" at bounding box center [702, 414] width 152 height 35
select select "bol"
click at [626, 397] on select "Select category... Probill BOL PO" at bounding box center [702, 414] width 152 height 35
paste input "5943127"
type input "5943127"
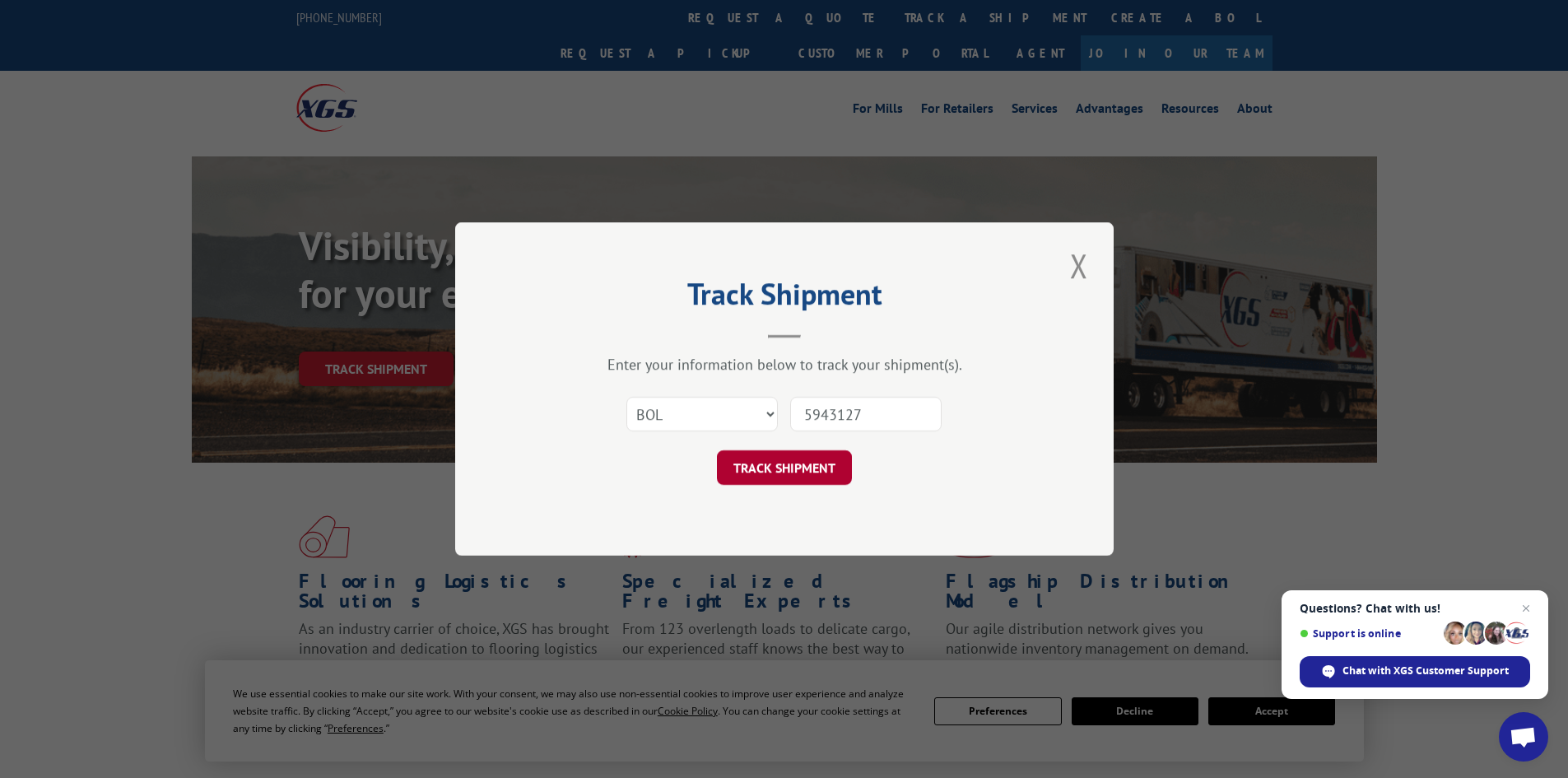
click at [804, 460] on button "TRACK SHIPMENT" at bounding box center [784, 467] width 135 height 35
